Goal: Task Accomplishment & Management: Complete application form

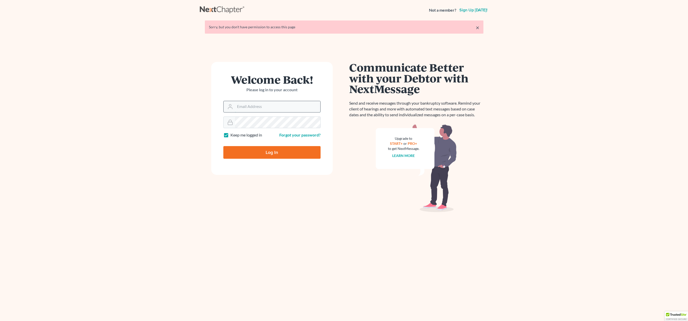
click at [258, 108] on input "Email Address" at bounding box center [277, 106] width 85 height 11
type input "[EMAIL_ADDRESS][DOMAIN_NAME]"
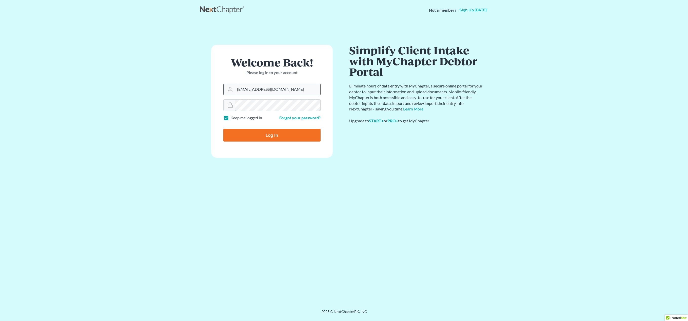
click at [223, 129] on input "Log In" at bounding box center [271, 135] width 97 height 13
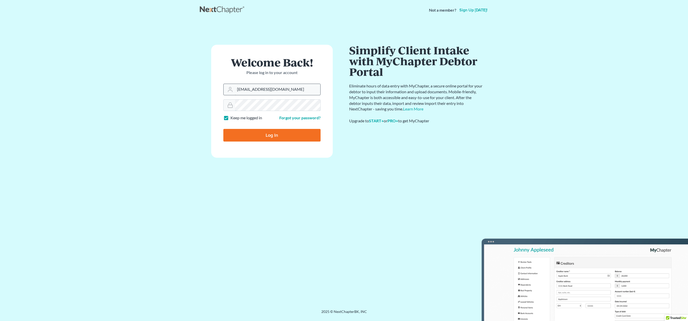
type input "Thinking..."
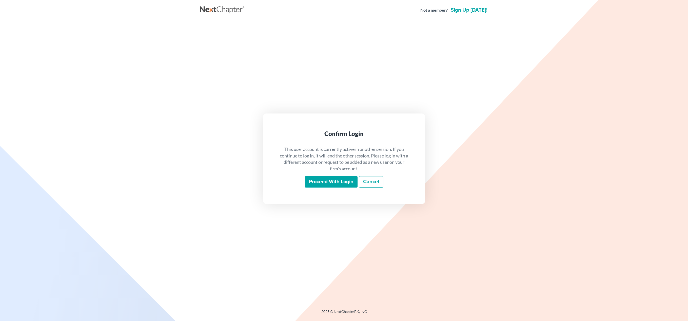
click at [328, 177] on input "Proceed with login" at bounding box center [331, 182] width 53 height 12
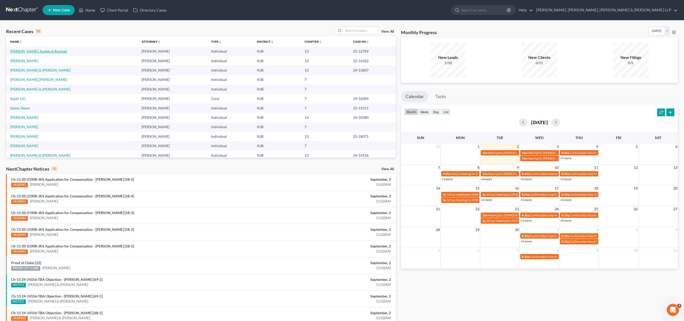
click at [33, 52] on link "[PERSON_NAME], Augies & Ravinail" at bounding box center [38, 51] width 57 height 4
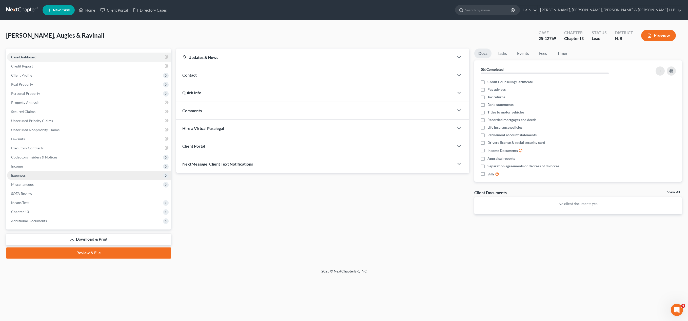
click at [24, 176] on span "Expenses" at bounding box center [18, 175] width 14 height 4
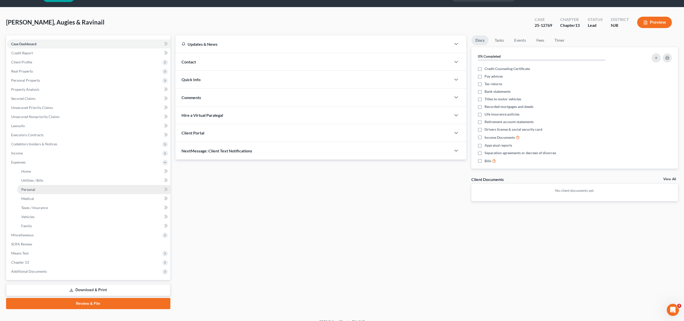
scroll to position [21, 0]
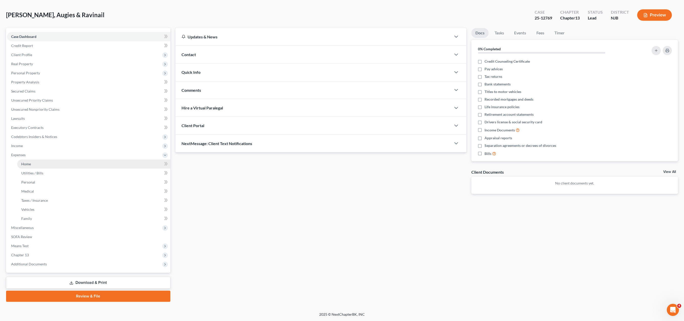
click at [59, 165] on link "Home" at bounding box center [93, 164] width 153 height 9
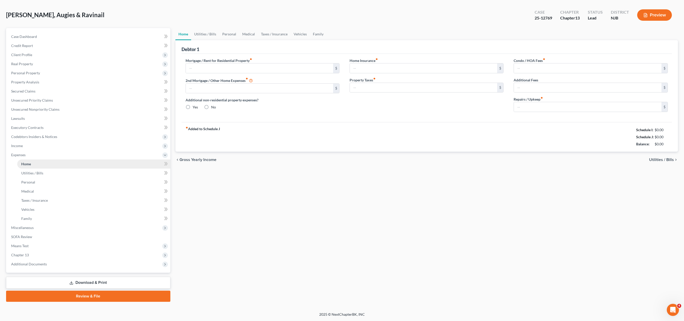
type input "2,838.38"
type input "0.00"
radio input "true"
type input "0.00"
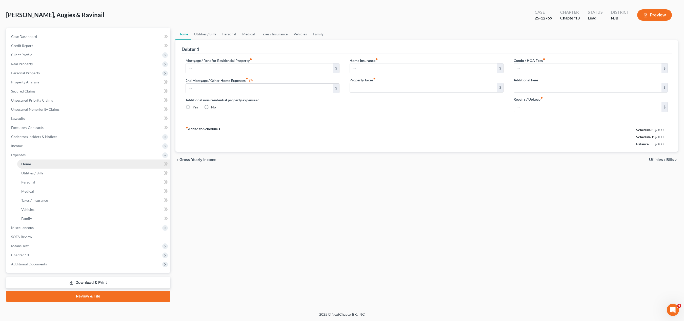
type input "0.00"
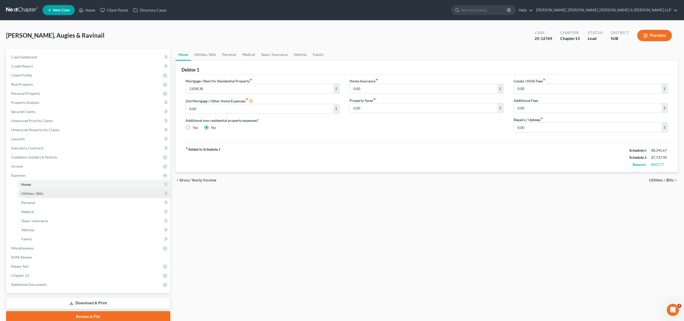
click at [43, 193] on span "Utilities / Bills" at bounding box center [32, 194] width 22 height 4
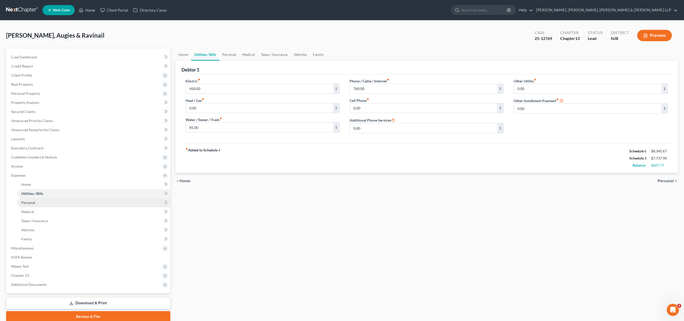
click at [39, 204] on link "Personal" at bounding box center [93, 202] width 153 height 9
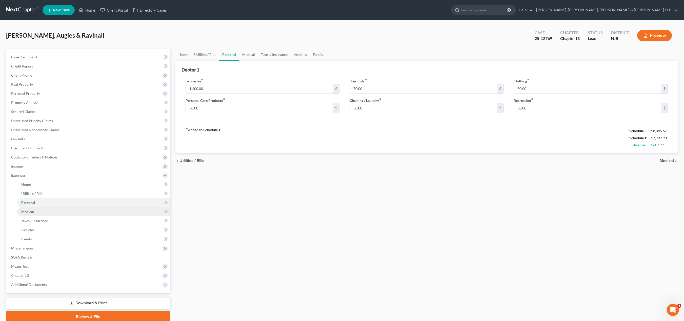
click at [40, 212] on link "Medical" at bounding box center [93, 212] width 153 height 9
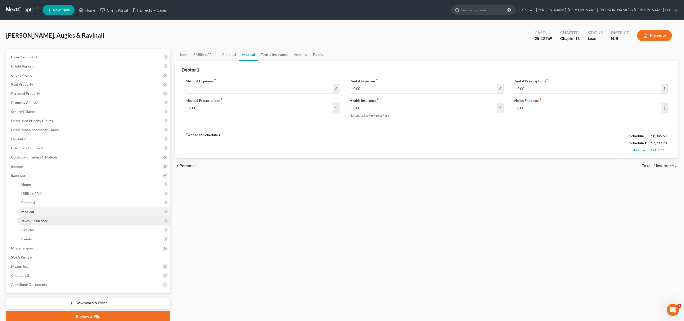
click at [42, 221] on span "Taxes / Insurance" at bounding box center [34, 221] width 27 height 4
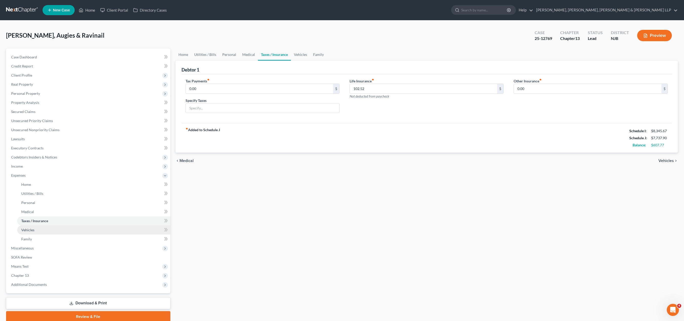
click at [39, 229] on link "Vehicles" at bounding box center [93, 230] width 153 height 9
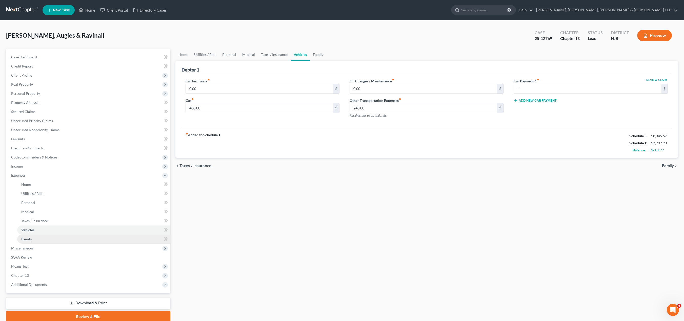
click at [37, 239] on link "Family" at bounding box center [93, 239] width 153 height 9
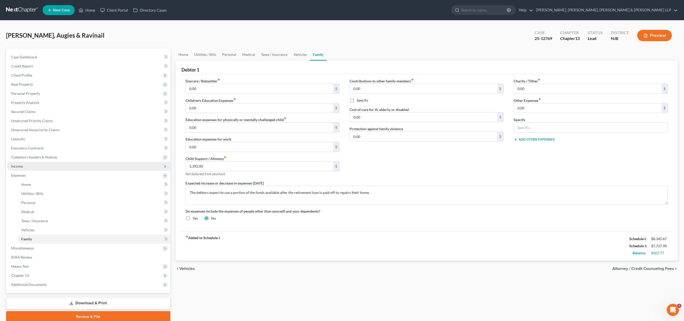
click at [46, 168] on span "Income" at bounding box center [88, 166] width 163 height 9
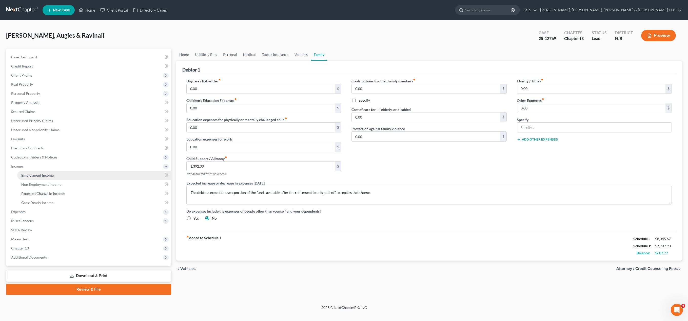
click at [50, 176] on span "Employment Income" at bounding box center [37, 175] width 32 height 4
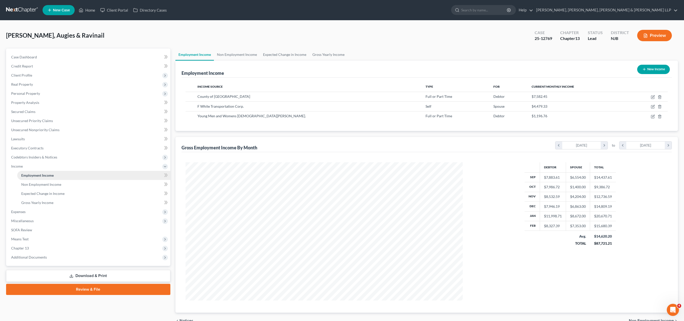
scroll to position [138, 287]
click at [314, 107] on div "F White Transportation Corp." at bounding box center [307, 106] width 220 height 5
click at [27, 213] on span "Expenses" at bounding box center [88, 212] width 163 height 9
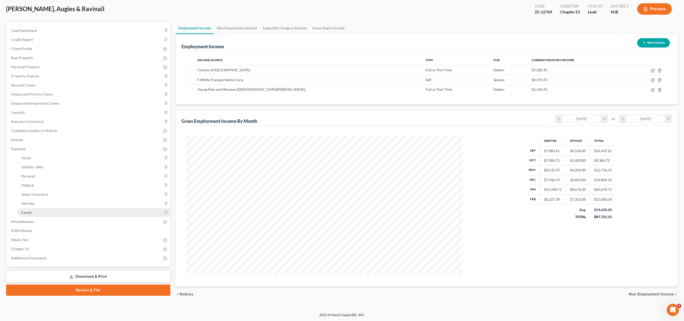
scroll to position [27, 0]
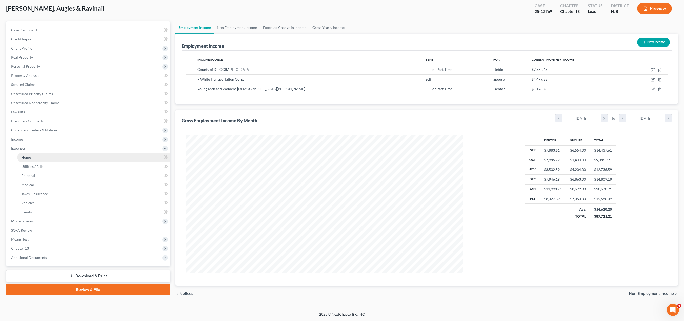
click at [35, 160] on link "Home" at bounding box center [93, 157] width 153 height 9
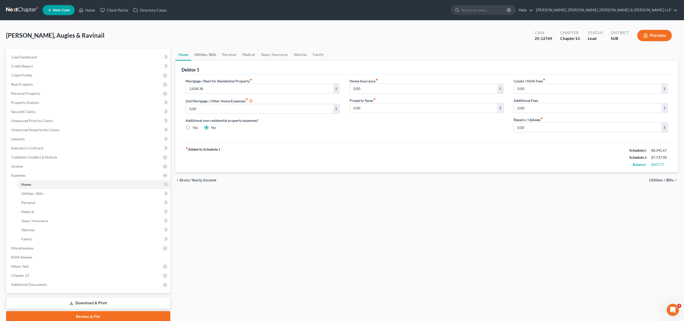
click at [208, 55] on link "Utilities / Bills" at bounding box center [205, 55] width 28 height 12
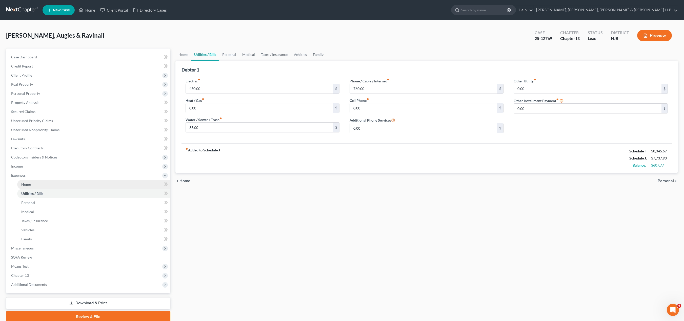
click at [29, 185] on span "Home" at bounding box center [26, 185] width 10 height 4
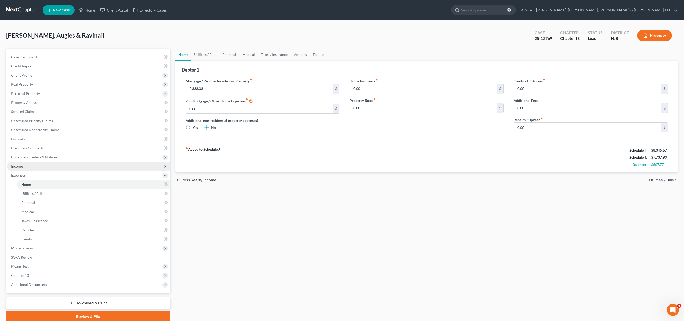
click at [30, 168] on span "Income" at bounding box center [88, 166] width 163 height 9
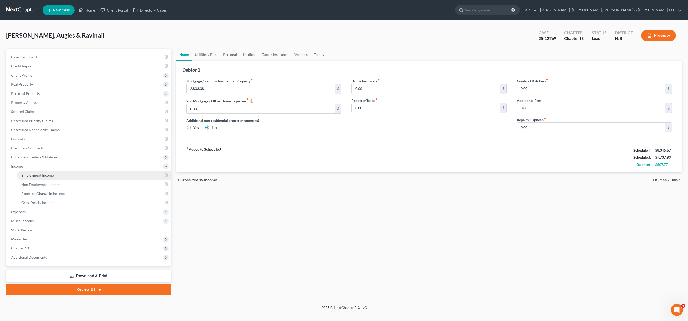
click at [39, 176] on span "Employment Income" at bounding box center [37, 175] width 32 height 4
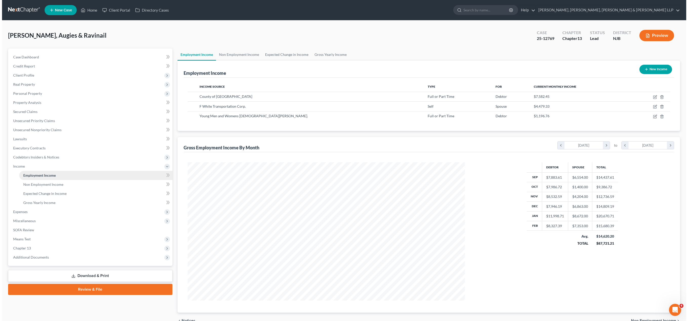
scroll to position [138, 287]
click at [652, 117] on icon "button" at bounding box center [653, 117] width 4 height 4
select select "0"
select select "33"
select select "2"
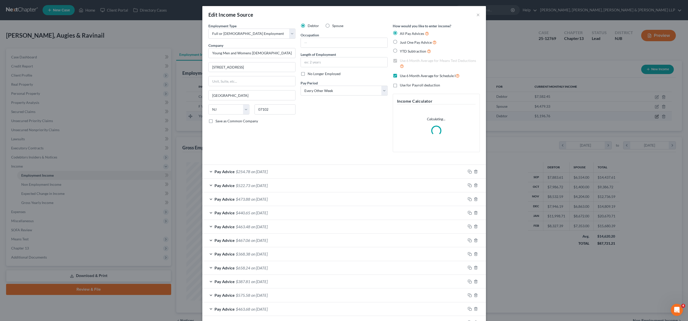
scroll to position [139, 289]
click at [209, 186] on div "Pay Advice $254.78 on [DATE]" at bounding box center [333, 186] width 263 height 13
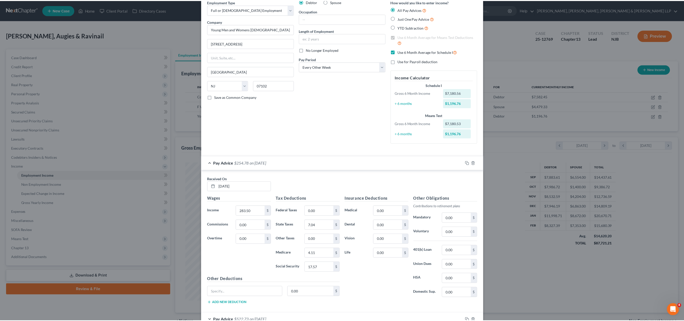
scroll to position [0, 0]
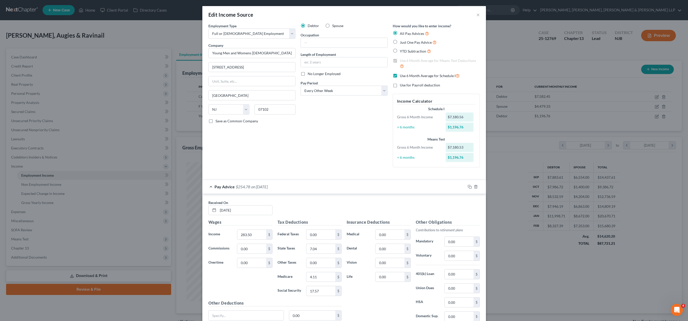
click at [478, 14] on div "Edit Income Source ×" at bounding box center [344, 14] width 284 height 17
click at [476, 15] on button "×" at bounding box center [478, 15] width 4 height 6
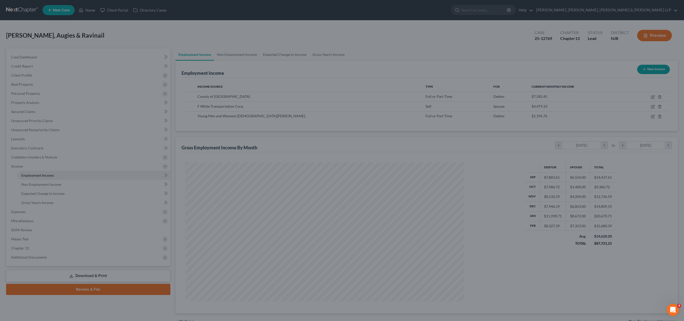
scroll to position [252998, 252849]
